Goal: Complete application form: Complete application form

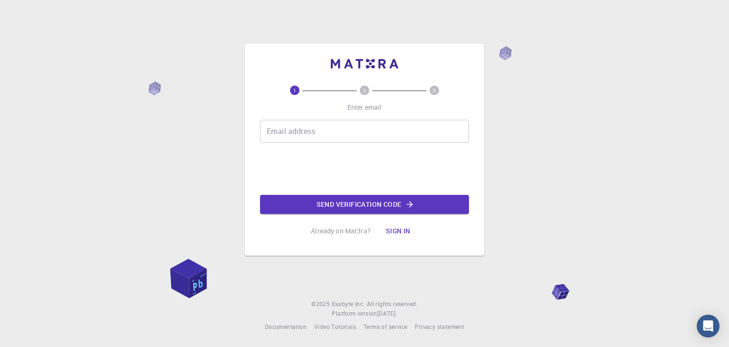
click at [332, 139] on input "Email address" at bounding box center [364, 131] width 209 height 23
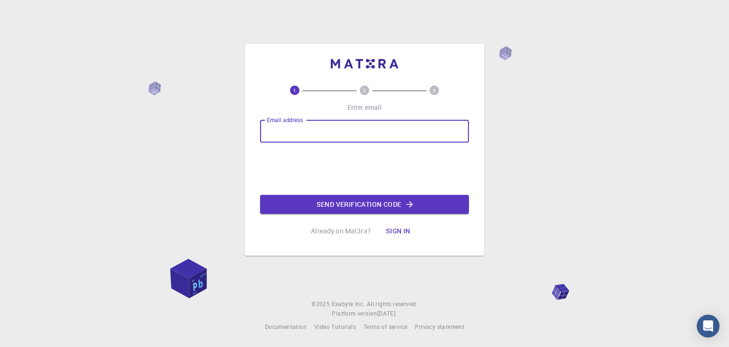
type input "[EMAIL_ADDRESS][DOMAIN_NAME]"
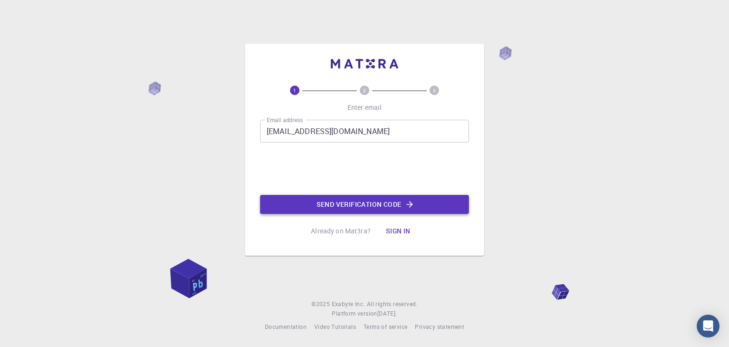
click at [319, 204] on button "Send verification code" at bounding box center [364, 204] width 209 height 19
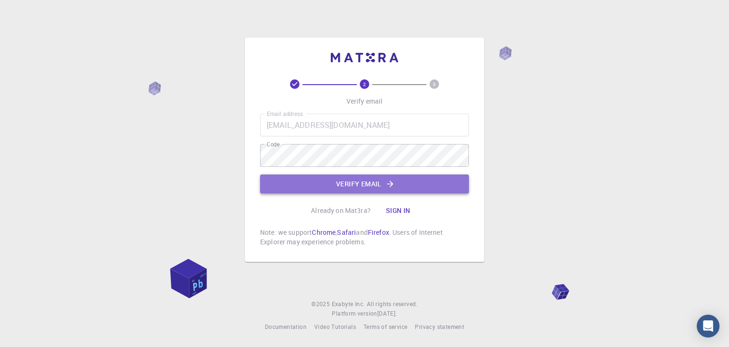
click at [352, 188] on button "Verify email" at bounding box center [364, 183] width 209 height 19
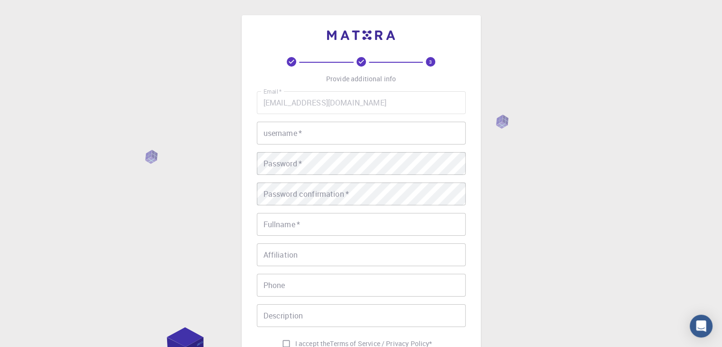
click at [351, 142] on input "username   *" at bounding box center [361, 133] width 209 height 23
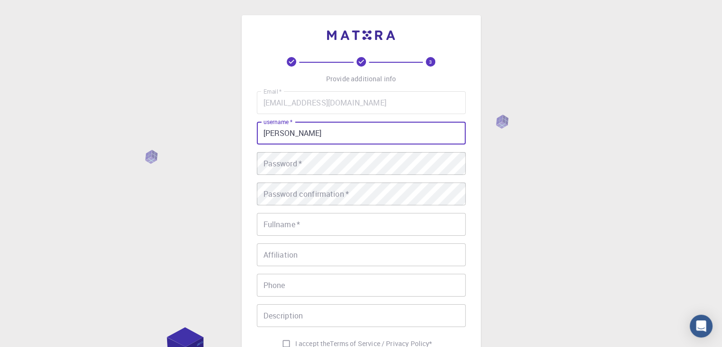
type input "[PERSON_NAME]"
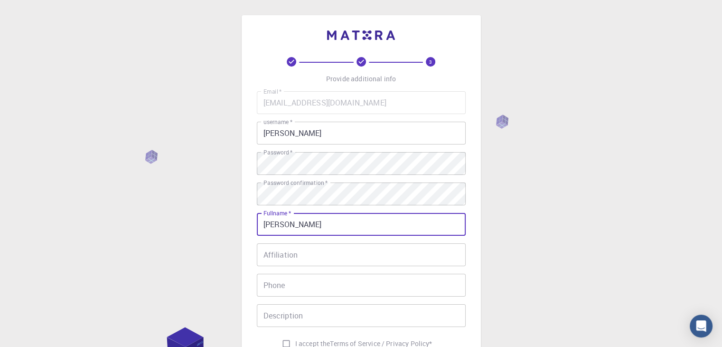
type input "[PERSON_NAME] [PERSON_NAME]"
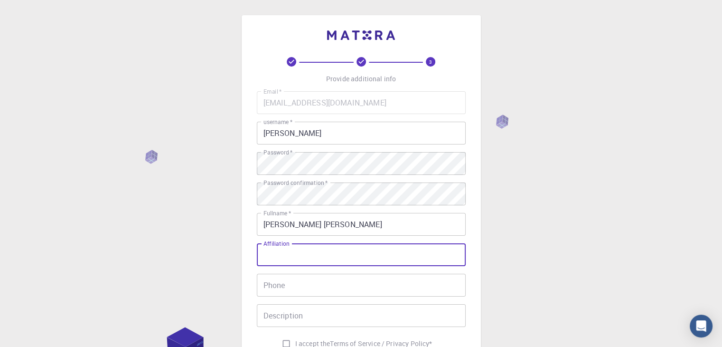
click at [357, 250] on input "Affiliation" at bounding box center [361, 254] width 209 height 23
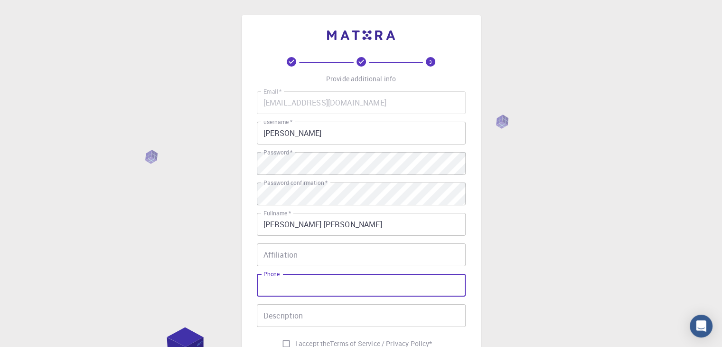
click at [338, 283] on input "Phone" at bounding box center [361, 284] width 209 height 23
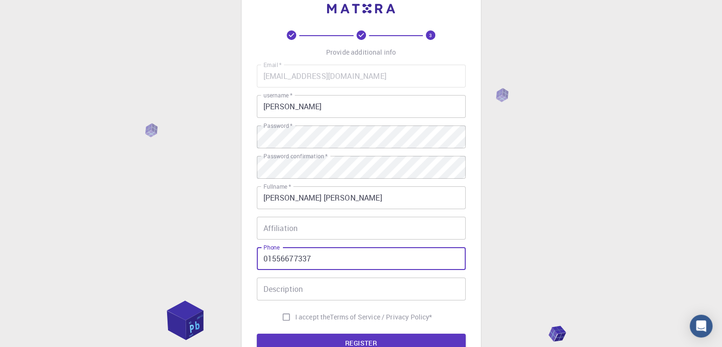
type input "01556677337"
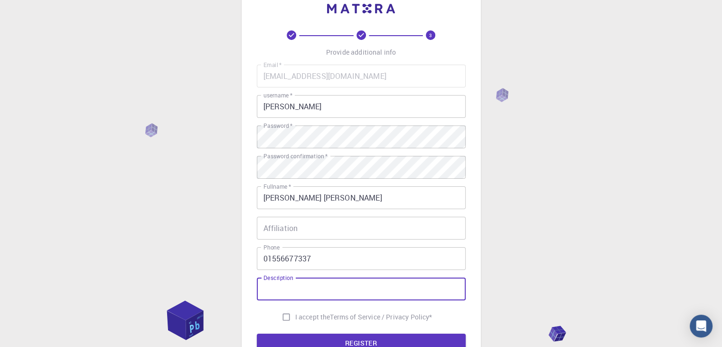
click at [338, 283] on input "Description" at bounding box center [361, 288] width 209 height 23
type input "."
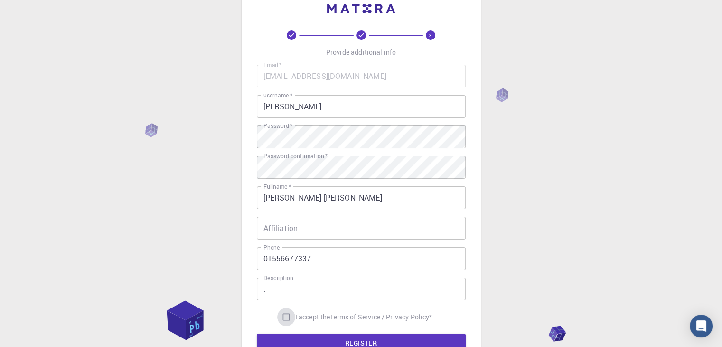
click at [287, 315] on input "I accept the Terms of Service / Privacy Policy *" at bounding box center [286, 317] width 18 height 18
checkbox input "true"
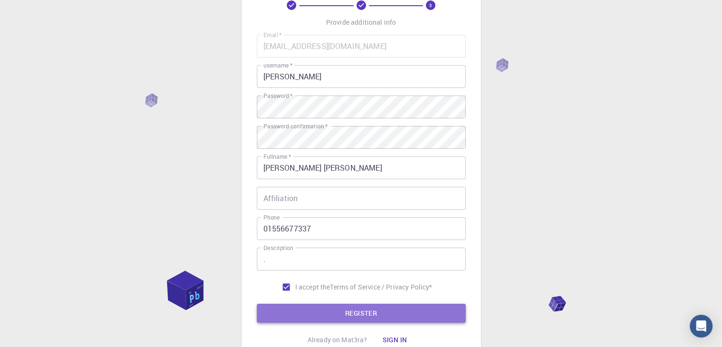
click at [285, 314] on button "REGISTER" at bounding box center [361, 312] width 209 height 19
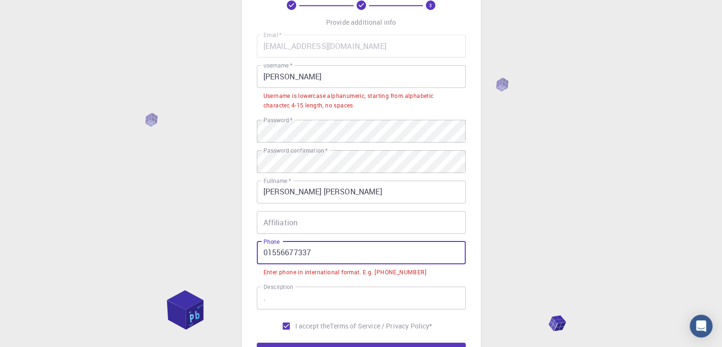
click at [267, 255] on input "01556677337" at bounding box center [361, 252] width 209 height 23
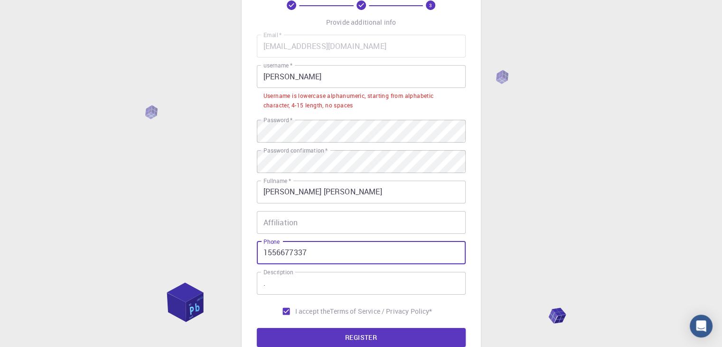
type input "1556677337"
click at [257, 328] on button "REGISTER" at bounding box center [361, 337] width 209 height 19
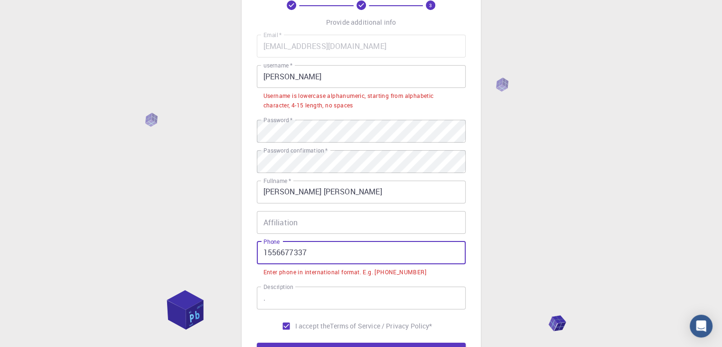
click at [257, 342] on button "REGISTER" at bounding box center [361, 351] width 209 height 19
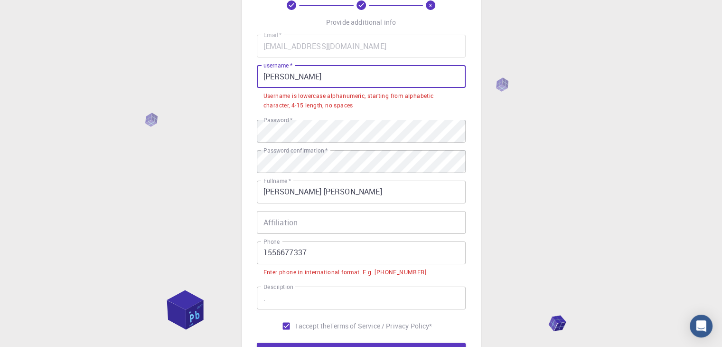
click at [319, 84] on input "[PERSON_NAME]" at bounding box center [361, 76] width 209 height 23
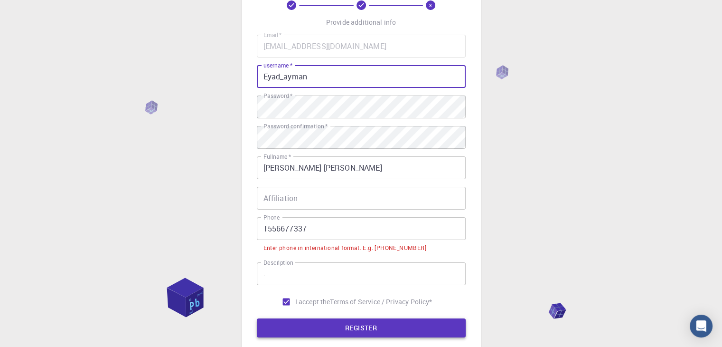
type input "Eyad_ayman"
click at [298, 320] on button "REGISTER" at bounding box center [361, 327] width 209 height 19
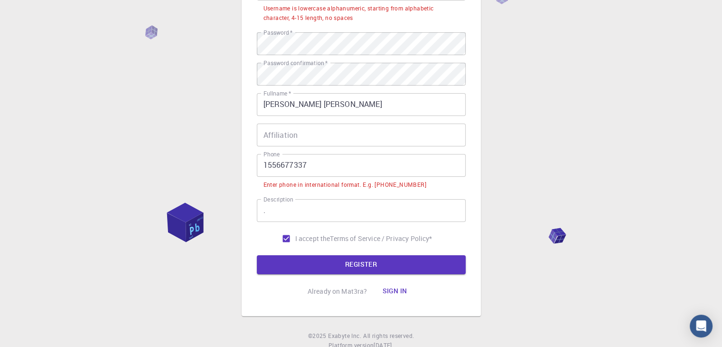
scroll to position [174, 0]
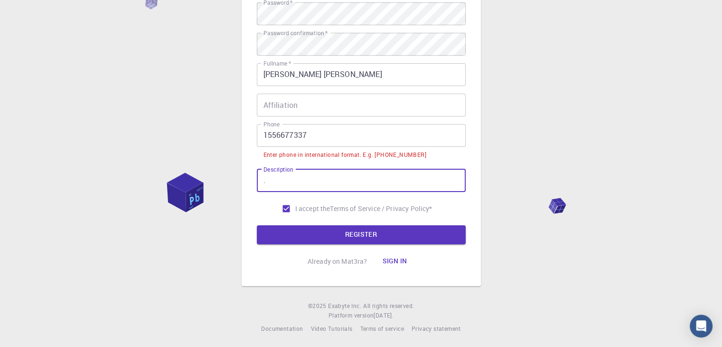
click at [291, 177] on input "." at bounding box center [361, 180] width 209 height 23
click at [257, 225] on button "REGISTER" at bounding box center [361, 234] width 209 height 19
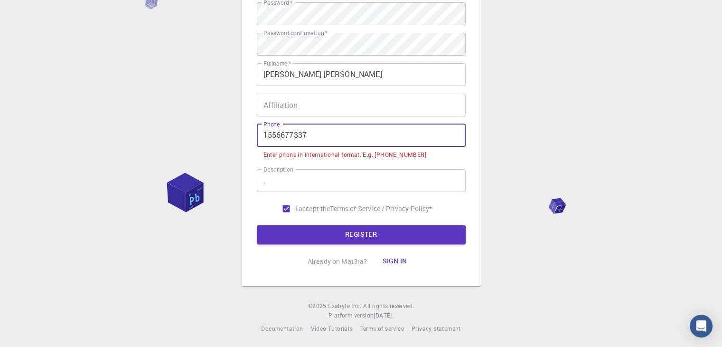
click at [263, 135] on input "1556677337" at bounding box center [361, 135] width 209 height 23
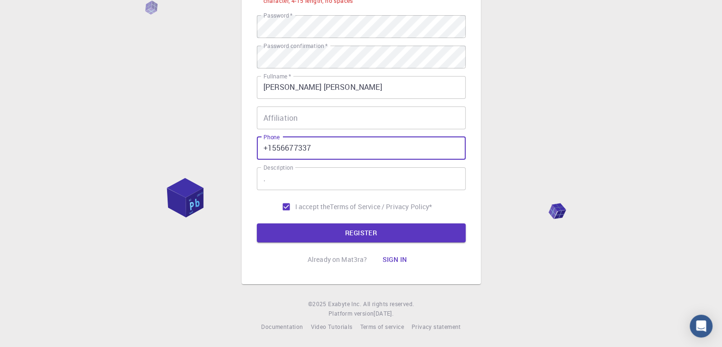
scroll to position [161, 0]
type input "+1556677337"
click at [257, 223] on button "REGISTER" at bounding box center [361, 232] width 209 height 19
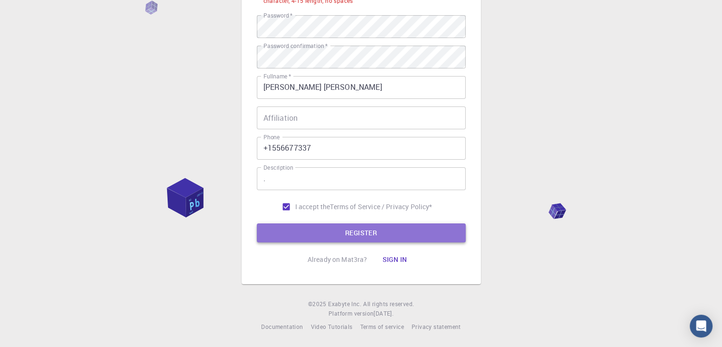
click at [285, 226] on button "REGISTER" at bounding box center [361, 232] width 209 height 19
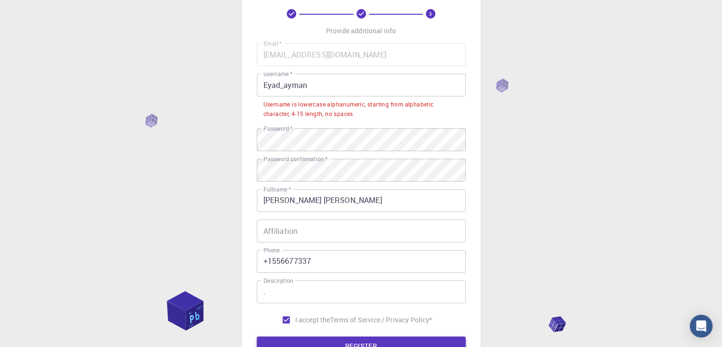
scroll to position [52, 0]
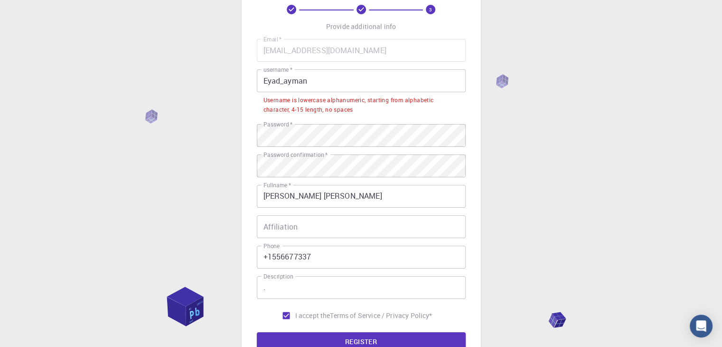
click at [325, 81] on input "Eyad_ayman" at bounding box center [361, 80] width 209 height 23
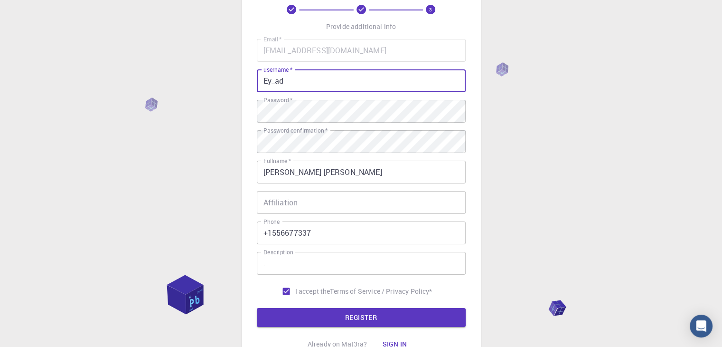
click at [257, 308] on button "REGISTER" at bounding box center [361, 317] width 209 height 19
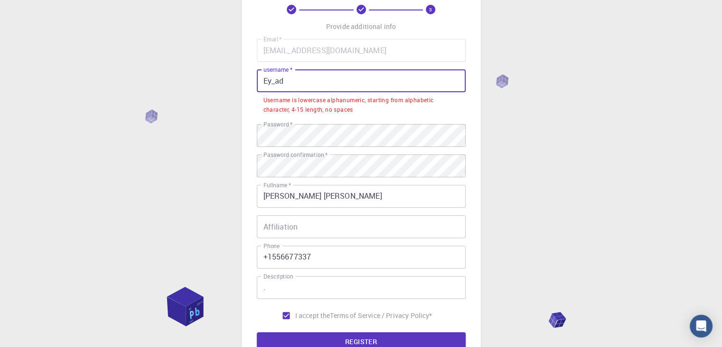
click at [325, 81] on input "Ey_ad" at bounding box center [361, 80] width 209 height 23
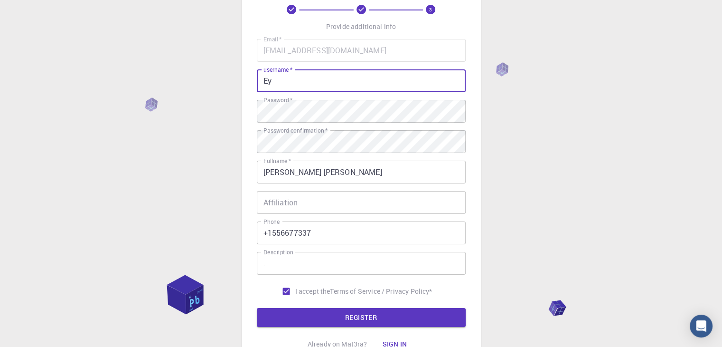
type input "E"
click at [257, 308] on button "REGISTER" at bounding box center [361, 317] width 209 height 19
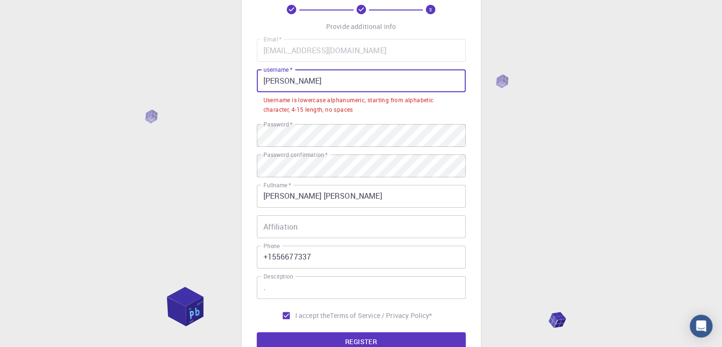
click at [325, 81] on input "[PERSON_NAME]" at bounding box center [361, 80] width 209 height 23
click at [452, 96] on div "Username is lowercase alphanumeric, starting from alphabetic character, 4-15 le…" at bounding box center [361, 104] width 196 height 19
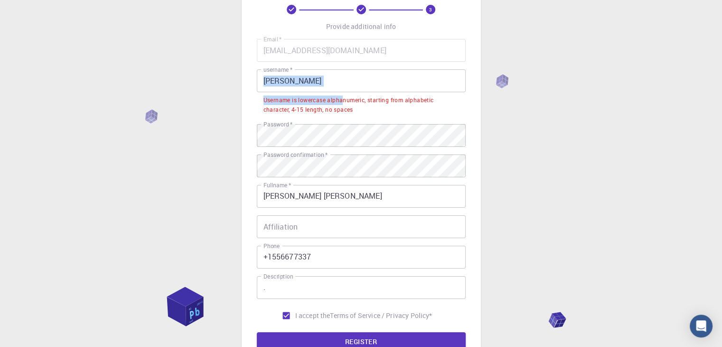
drag, startPoint x: 342, startPoint y: 93, endPoint x: 327, endPoint y: 81, distance: 19.3
click at [327, 81] on div "username   * [PERSON_NAME] username   * Username is lowercase alphanumeric, sta…" at bounding box center [361, 92] width 209 height 47
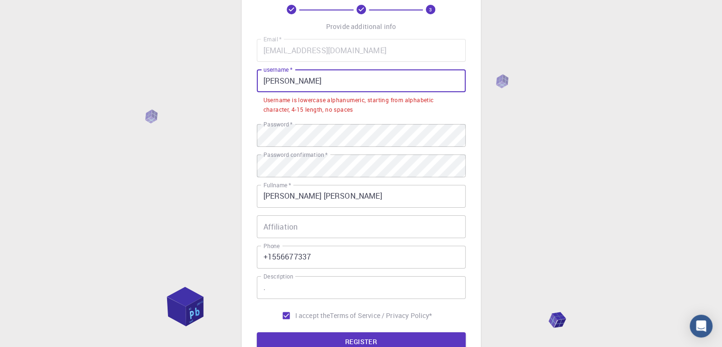
click at [327, 81] on input "[PERSON_NAME]" at bounding box center [361, 80] width 209 height 23
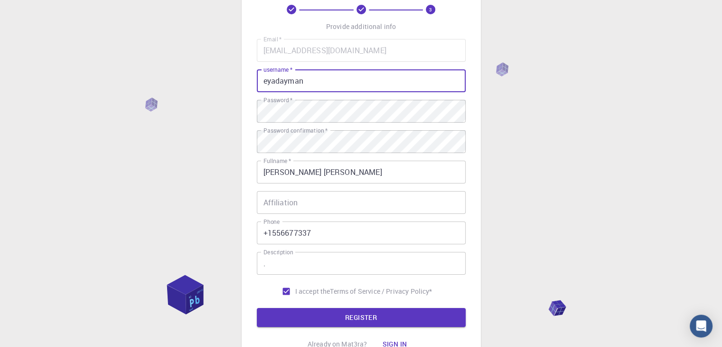
type input "eyadayman"
click at [257, 308] on button "REGISTER" at bounding box center [361, 317] width 209 height 19
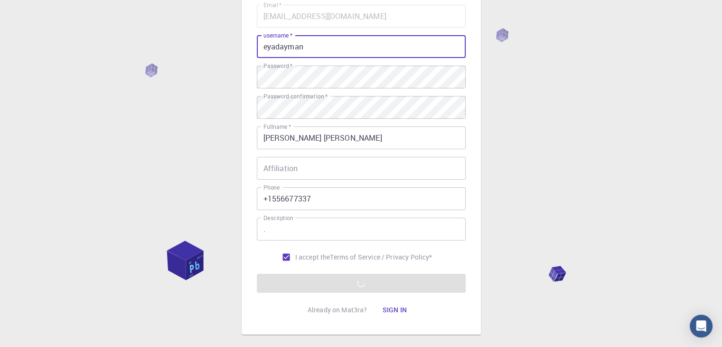
scroll to position [85, 0]
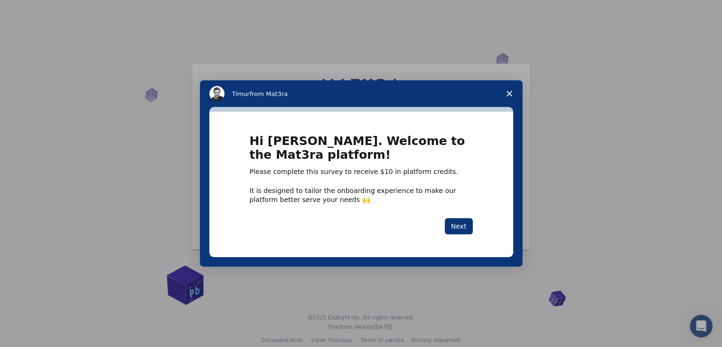
drag, startPoint x: 610, startPoint y: 152, endPoint x: 535, endPoint y: 200, distance: 89.3
click at [535, 200] on div "Intercom messenger" at bounding box center [361, 173] width 722 height 347
click at [463, 222] on button "Next" at bounding box center [459, 226] width 28 height 16
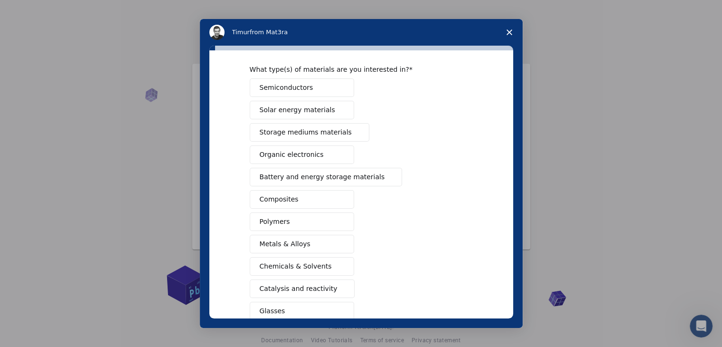
scroll to position [109, 0]
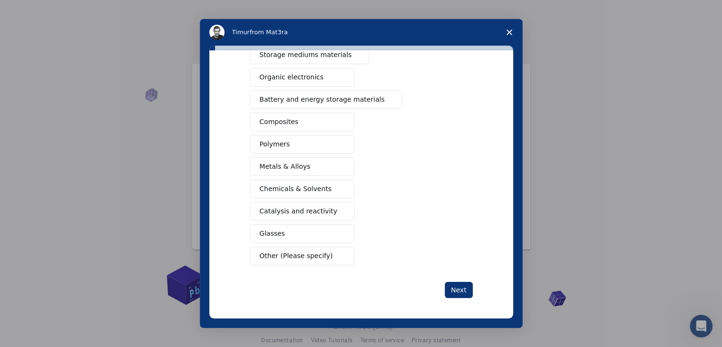
click at [294, 251] on span "Other (Please specify)" at bounding box center [296, 256] width 73 height 10
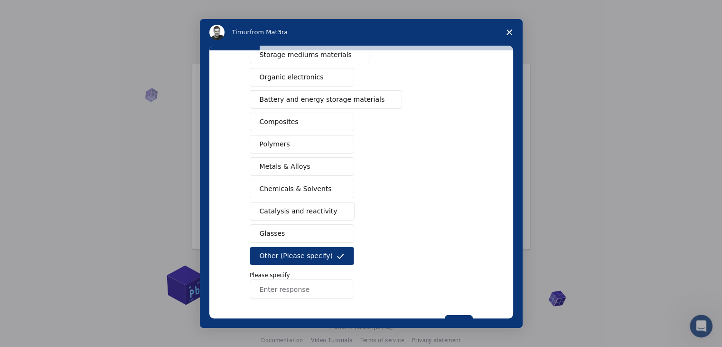
click at [325, 251] on button "Other (Please specify)" at bounding box center [302, 255] width 104 height 19
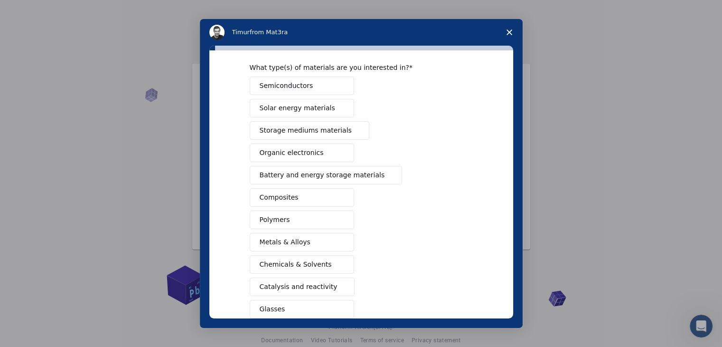
scroll to position [30, 0]
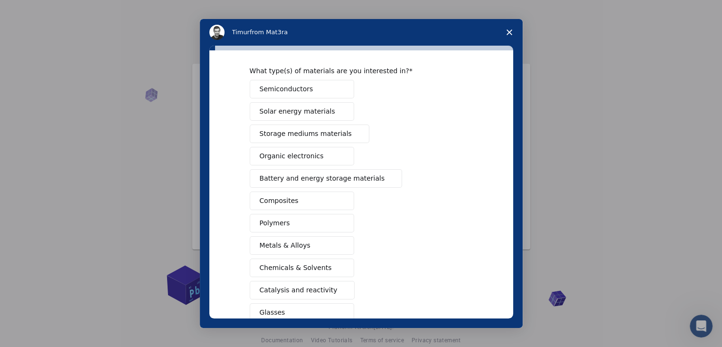
click at [290, 266] on span "Chemicals & Solvents" at bounding box center [296, 268] width 72 height 10
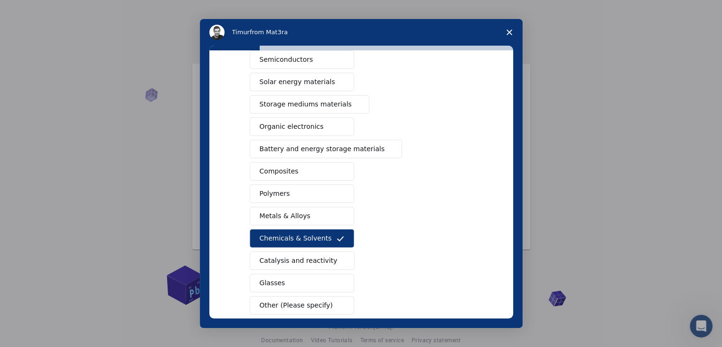
scroll to position [109, 0]
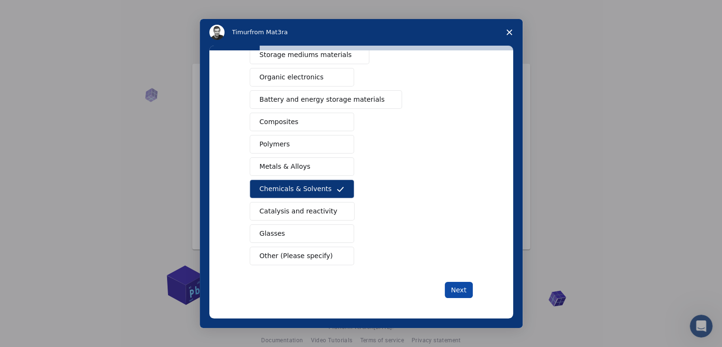
click at [463, 287] on button "Next" at bounding box center [459, 290] width 28 height 16
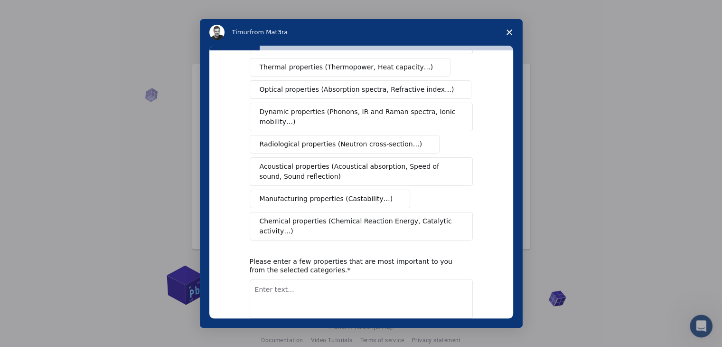
scroll to position [159, 0]
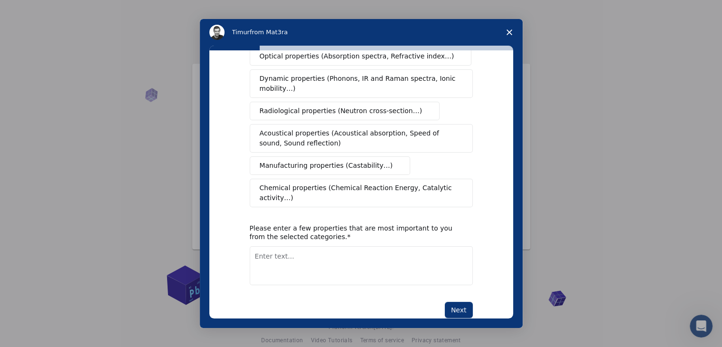
click at [273, 246] on textarea "Enter text..." at bounding box center [361, 265] width 223 height 39
type textarea "w"
click at [459, 301] on button "Next" at bounding box center [459, 309] width 28 height 16
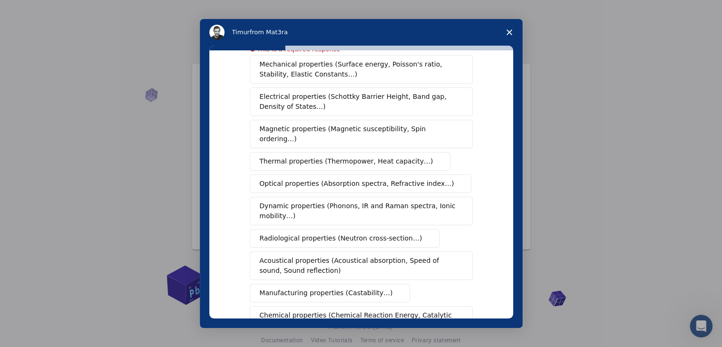
scroll to position [170, 0]
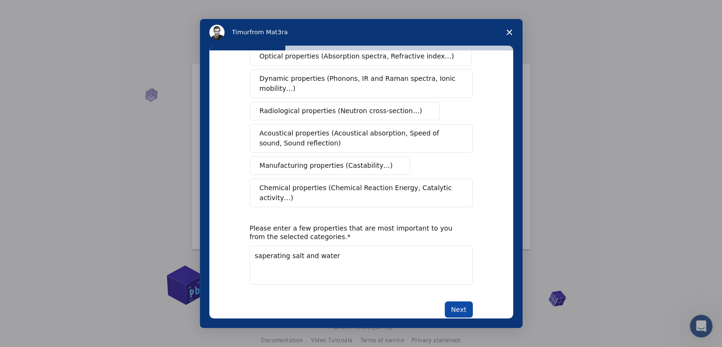
click at [456, 301] on button "Next" at bounding box center [459, 309] width 28 height 16
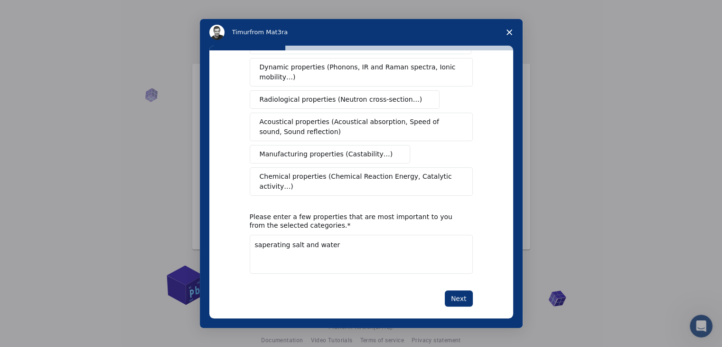
scroll to position [159, 0]
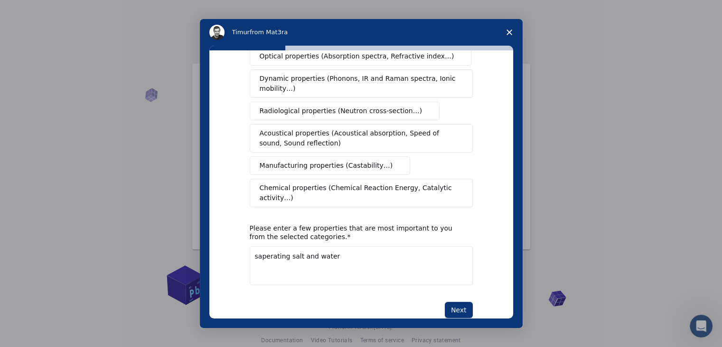
click at [426, 183] on span "Chemical properties (Chemical Reaction Energy, Catalytic activity…)" at bounding box center [358, 193] width 197 height 20
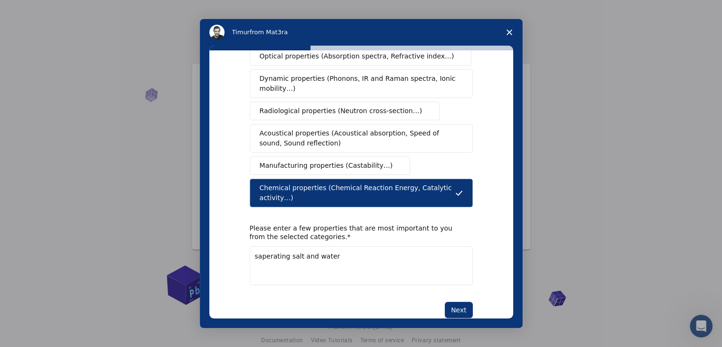
click at [339, 246] on textarea "saperating salt and water" at bounding box center [361, 265] width 223 height 39
type textarea "s"
click at [462, 301] on button "Next" at bounding box center [459, 309] width 28 height 16
click at [388, 248] on textarea "Enter text..." at bounding box center [361, 265] width 223 height 39
type textarea "water and salt"
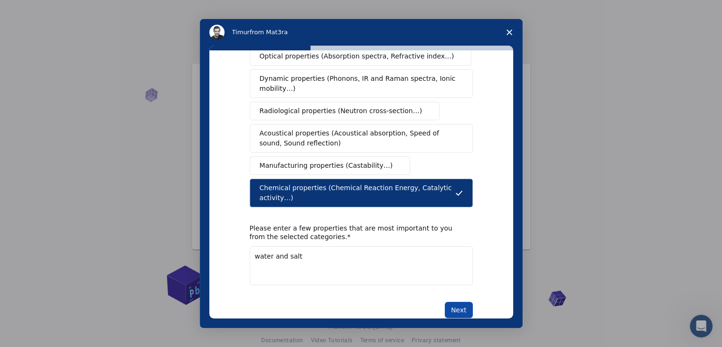
click at [460, 301] on button "Next" at bounding box center [459, 309] width 28 height 16
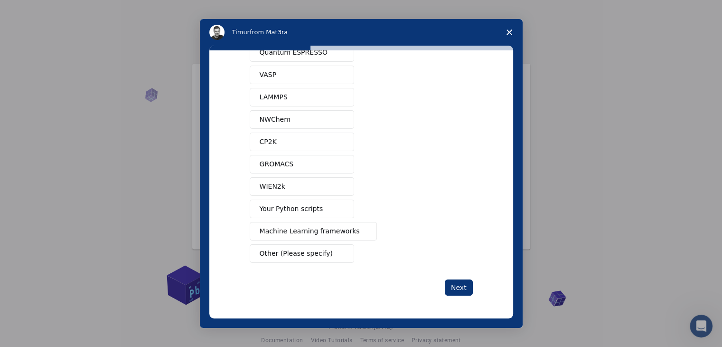
scroll to position [0, 0]
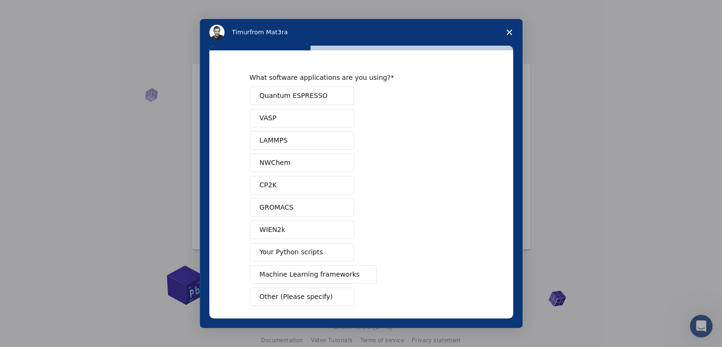
click at [460, 291] on div "Quantum ESPRESSO VASP LAMMPS NWChem CP2K GROMACS WIEN2k Your Python scripts Mac…" at bounding box center [361, 195] width 223 height 219
click at [328, 273] on span "Machine Learning frameworks" at bounding box center [310, 274] width 100 height 10
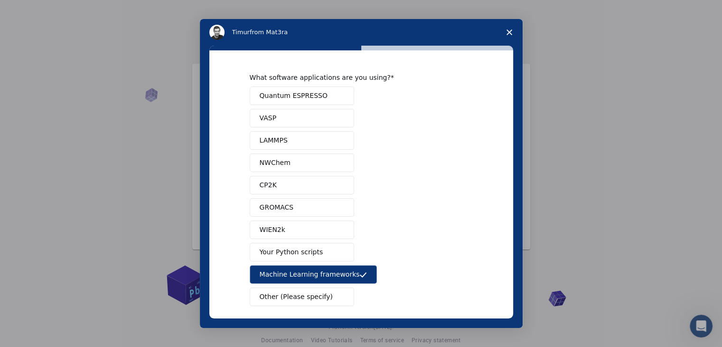
click at [322, 246] on button "Your Python scripts" at bounding box center [302, 252] width 104 height 19
click at [321, 228] on button "WIEN2k" at bounding box center [302, 229] width 104 height 19
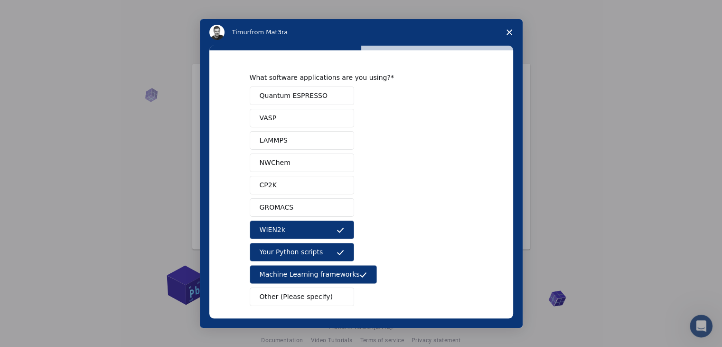
click at [321, 208] on button "GROMACS" at bounding box center [302, 207] width 104 height 19
click at [329, 179] on button "CP2K" at bounding box center [302, 185] width 104 height 19
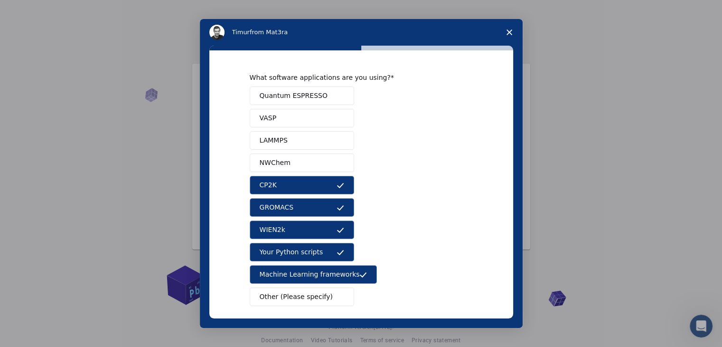
click at [333, 154] on button "NWChem" at bounding box center [302, 162] width 104 height 19
click at [327, 135] on button "LAMMPS" at bounding box center [302, 140] width 104 height 19
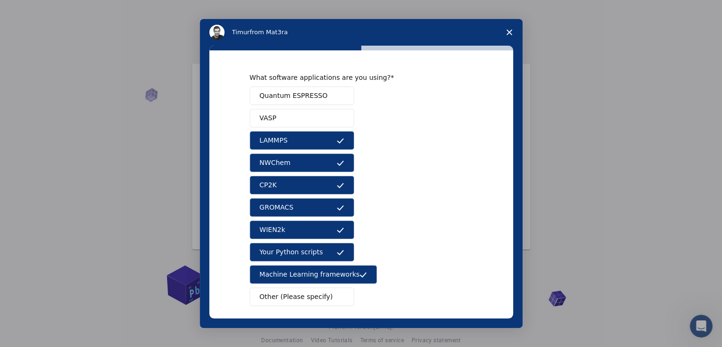
click at [329, 120] on button "VASP" at bounding box center [302, 118] width 104 height 19
click at [337, 94] on span "Intercom messenger" at bounding box center [341, 96] width 8 height 8
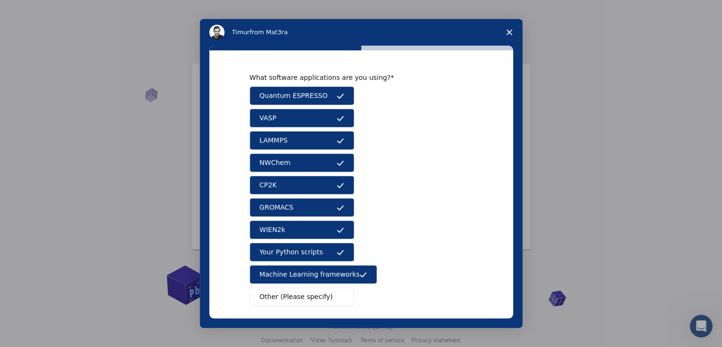
scroll to position [41, 0]
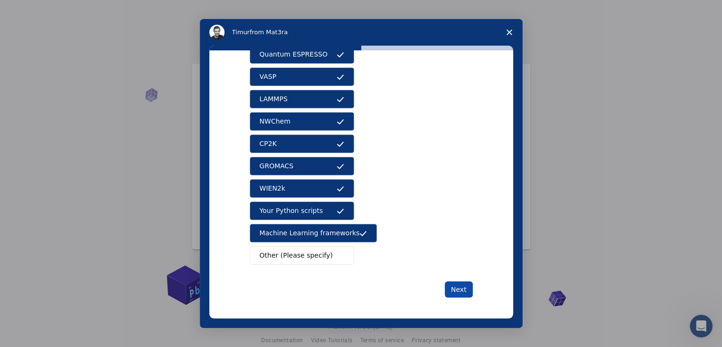
click at [458, 286] on button "Next" at bounding box center [459, 289] width 28 height 16
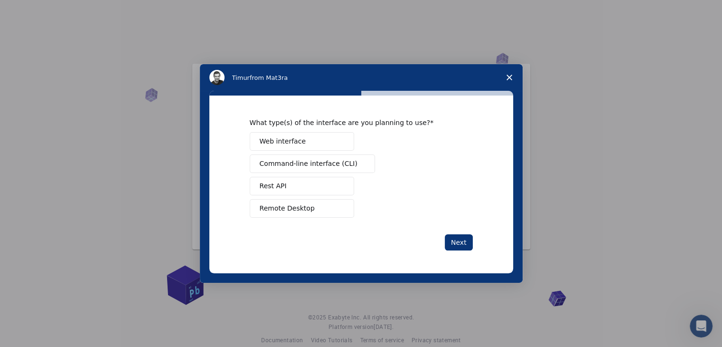
scroll to position [0, 0]
click at [347, 143] on button "Web interface" at bounding box center [302, 141] width 104 height 19
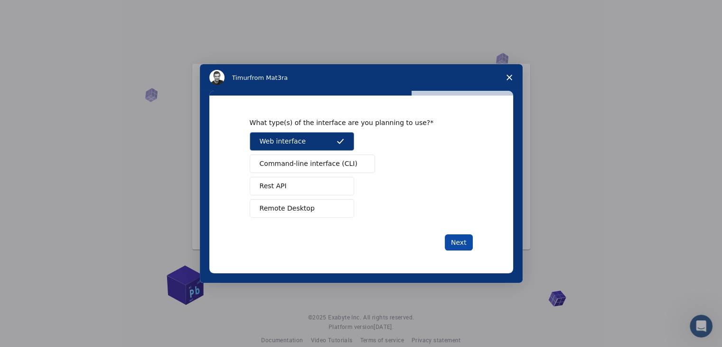
click at [456, 238] on button "Next" at bounding box center [459, 242] width 28 height 16
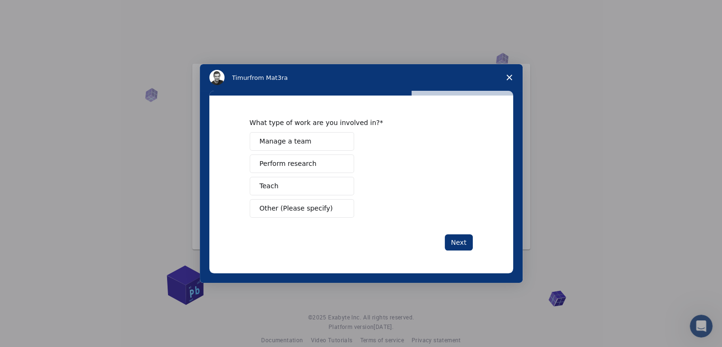
click at [324, 164] on button "Perform research" at bounding box center [302, 163] width 104 height 19
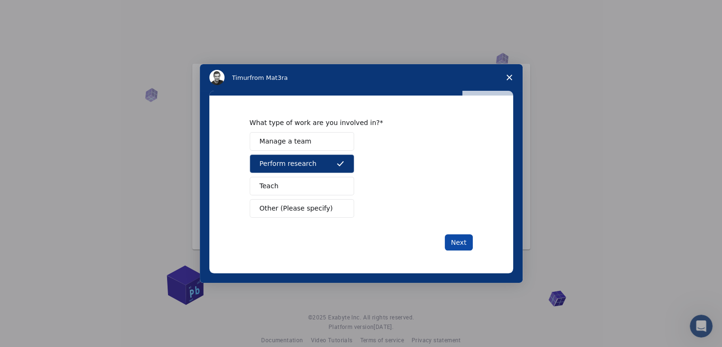
click at [454, 238] on button "Next" at bounding box center [459, 242] width 28 height 16
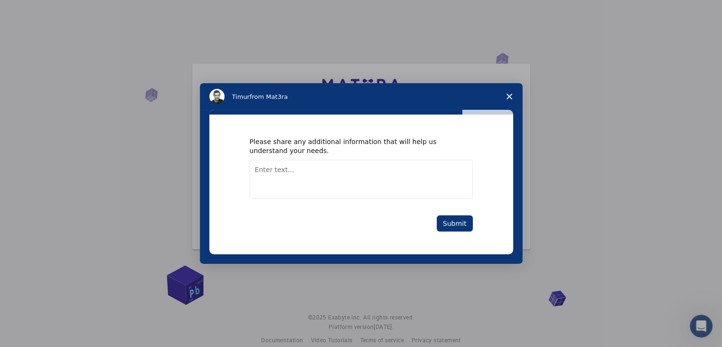
click at [404, 169] on textarea "Enter text..." at bounding box center [361, 179] width 223 height 39
type textarea "i need to make chemctery experments on web"
click at [448, 224] on button "Submit" at bounding box center [455, 223] width 36 height 16
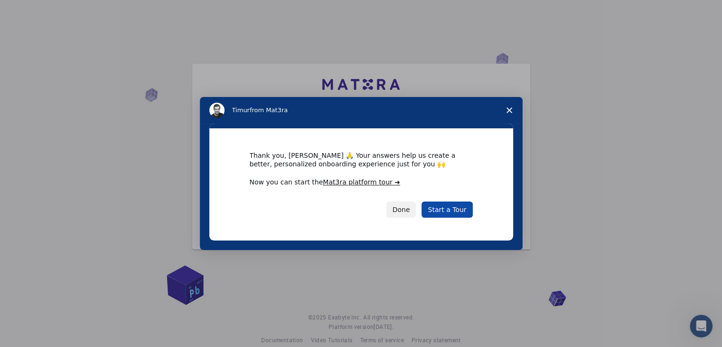
click at [452, 215] on link "Start a Tour" at bounding box center [447, 209] width 51 height 16
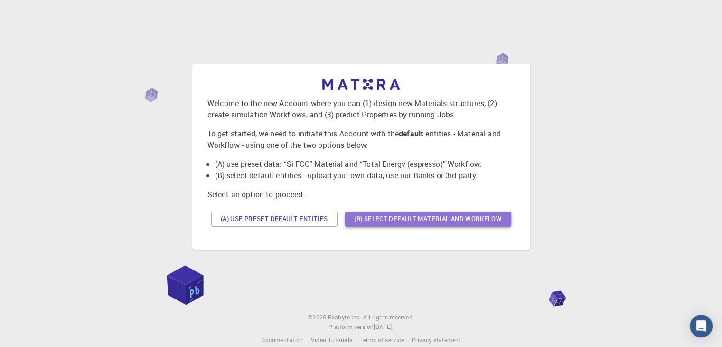
click at [371, 224] on button "(B) Select default material and workflow" at bounding box center [428, 218] width 166 height 15
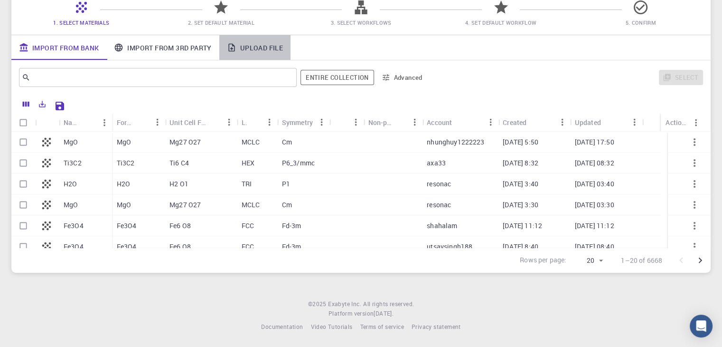
click at [243, 44] on link "Upload File" at bounding box center [254, 47] width 71 height 25
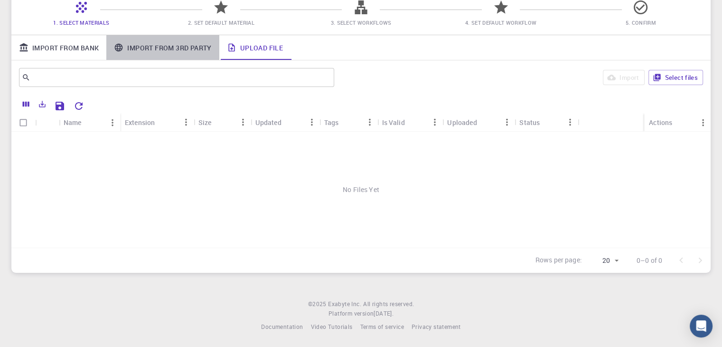
click at [191, 54] on link "Import From 3rd Party" at bounding box center [162, 47] width 113 height 25
